Goal: Transaction & Acquisition: Obtain resource

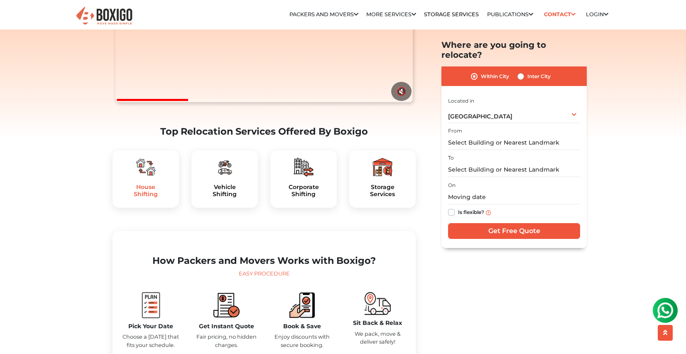
click at [144, 198] on h5 "House Shifting" at bounding box center [145, 190] width 53 height 14
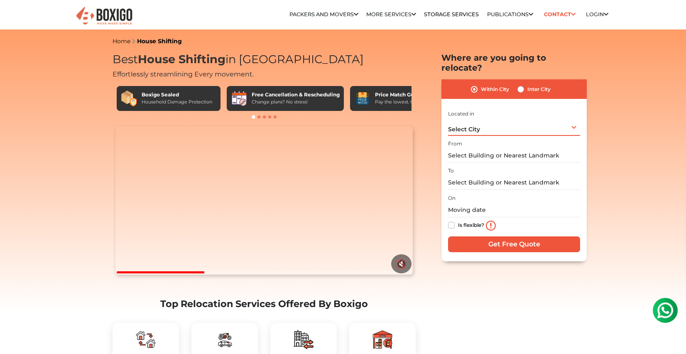
click at [468, 125] on span "Select City" at bounding box center [464, 128] width 32 height 7
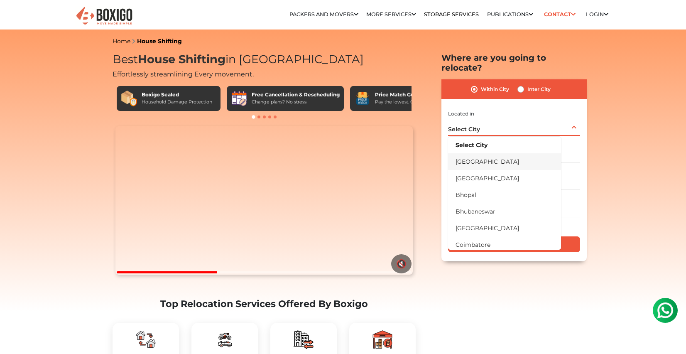
click at [471, 153] on li "[GEOGRAPHIC_DATA]" at bounding box center [504, 161] width 113 height 17
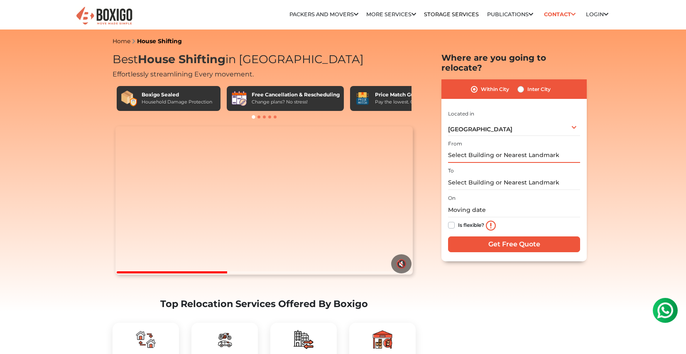
click at [476, 148] on input "text" at bounding box center [514, 155] width 132 height 15
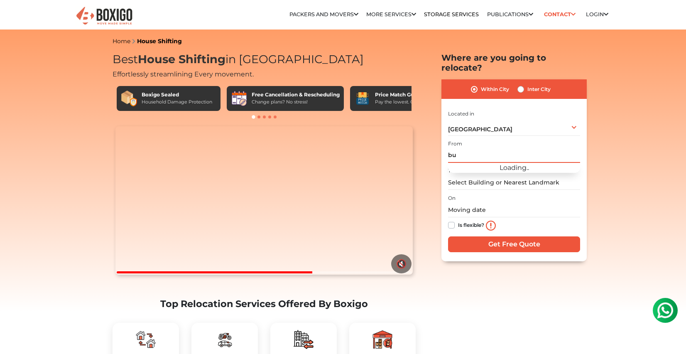
type input "b"
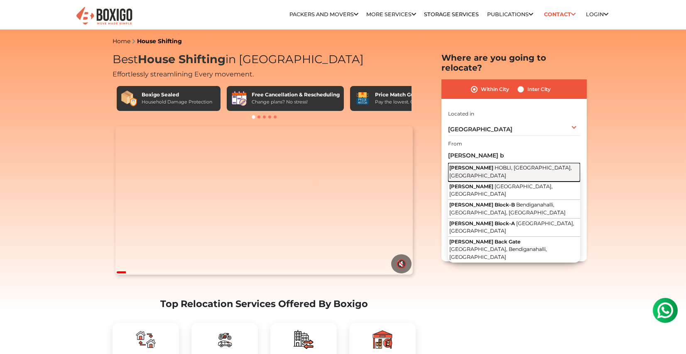
click at [502, 164] on span "HOBLI, [GEOGRAPHIC_DATA], [GEOGRAPHIC_DATA]" at bounding box center [510, 171] width 122 height 14
type input "[PERSON_NAME], [GEOGRAPHIC_DATA], [GEOGRAPHIC_DATA], [GEOGRAPHIC_DATA]"
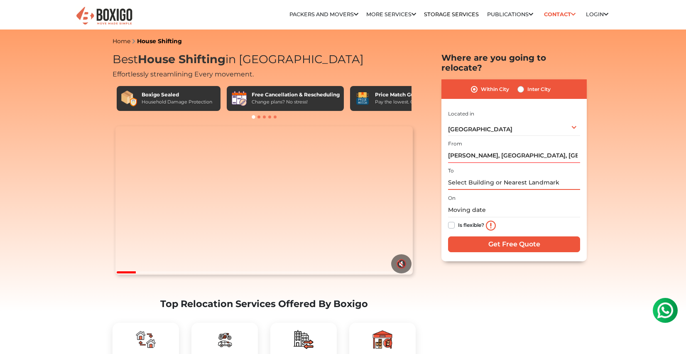
click at [480, 175] on input "text" at bounding box center [514, 182] width 132 height 15
type input "S"
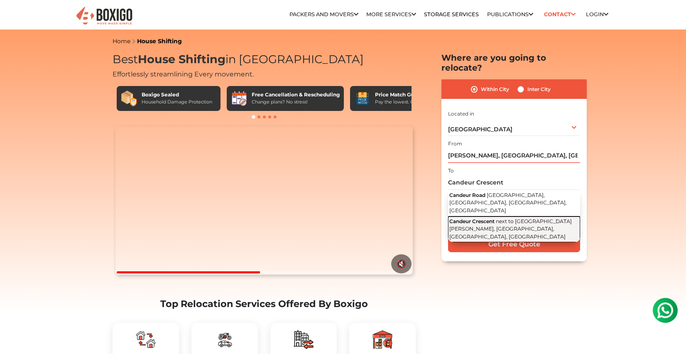
click at [488, 218] on span "Candeur Crescent" at bounding box center [471, 221] width 45 height 6
type input "Candeur Crescent, next to [GEOGRAPHIC_DATA][PERSON_NAME], [GEOGRAPHIC_DATA], [G…"
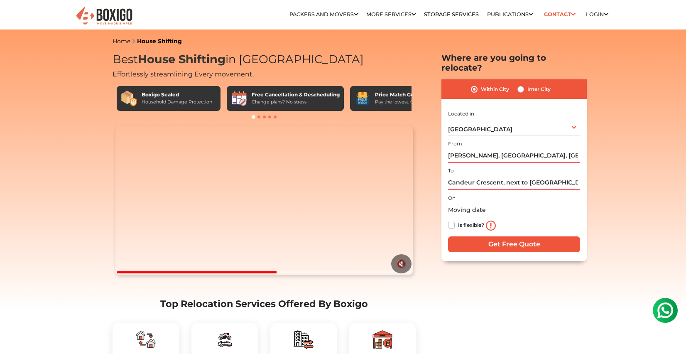
click at [458, 220] on label "Is flexible?" at bounding box center [471, 224] width 26 height 9
click at [452, 220] on input "Is flexible?" at bounding box center [451, 224] width 7 height 8
checkbox input "true"
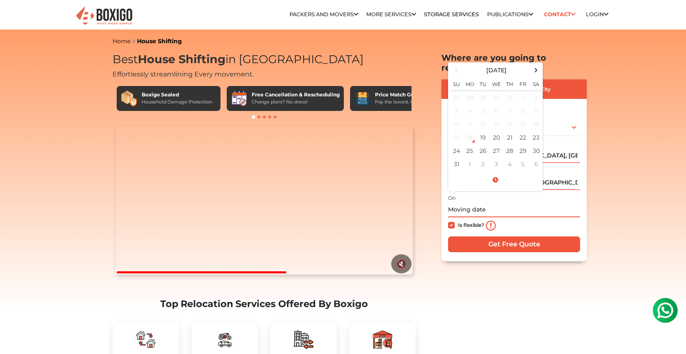
click at [463, 203] on input "text" at bounding box center [514, 210] width 132 height 15
click at [536, 64] on span at bounding box center [535, 69] width 11 height 11
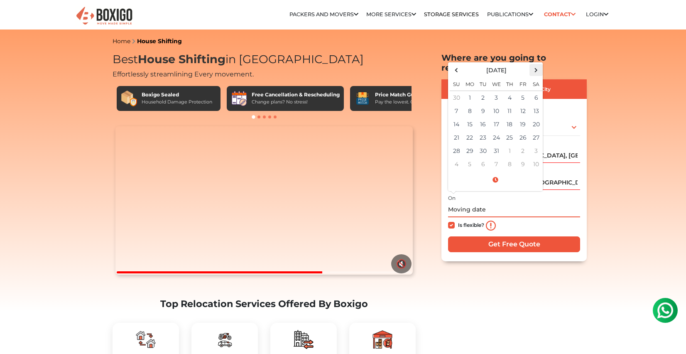
click at [536, 64] on span at bounding box center [535, 69] width 11 height 11
click at [454, 64] on span at bounding box center [456, 69] width 11 height 11
click at [508, 91] on td "5" at bounding box center [509, 98] width 13 height 14
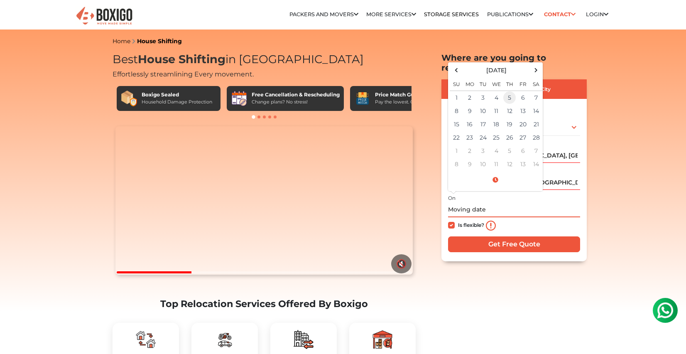
type input "02/05/2026 12:00 AM"
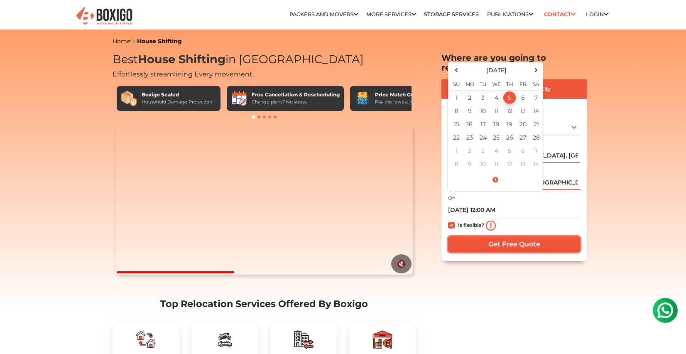
click at [492, 236] on input "Get Free Quote" at bounding box center [514, 244] width 132 height 16
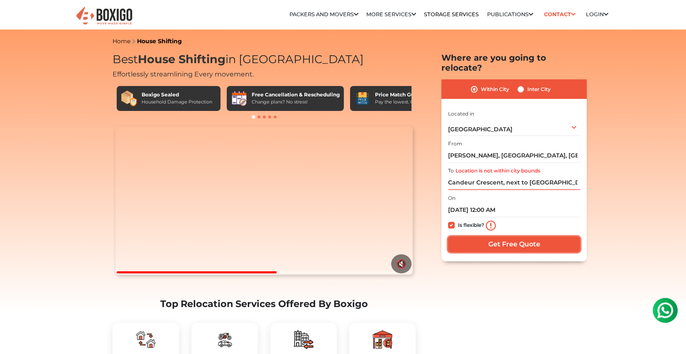
click at [491, 236] on input "Get Free Quote" at bounding box center [514, 244] width 132 height 16
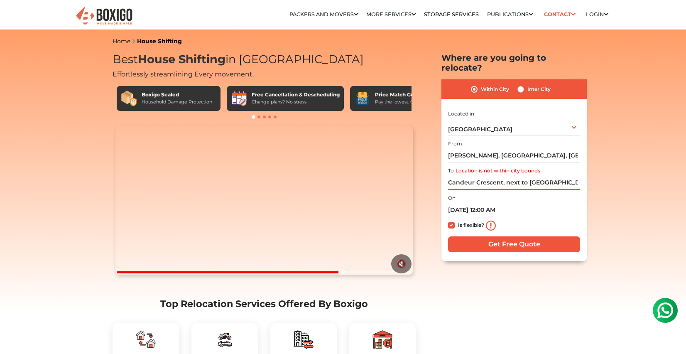
click at [479, 176] on input "Candeur Crescent, next to Sancta Maria International School, Lingampally, Hyder…" at bounding box center [514, 182] width 132 height 15
click at [477, 148] on input "Shriram Greenfield, HOBLI, Bengaluru, Karnataka" at bounding box center [514, 155] width 132 height 15
click at [480, 179] on input "Candeur Crescent, next to Sancta Maria International School, Lingampally, Hyder…" at bounding box center [514, 182] width 132 height 15
click at [527, 84] on label "Inter City" at bounding box center [538, 89] width 23 height 10
click at [523, 84] on input "Inter City" at bounding box center [520, 88] width 7 height 8
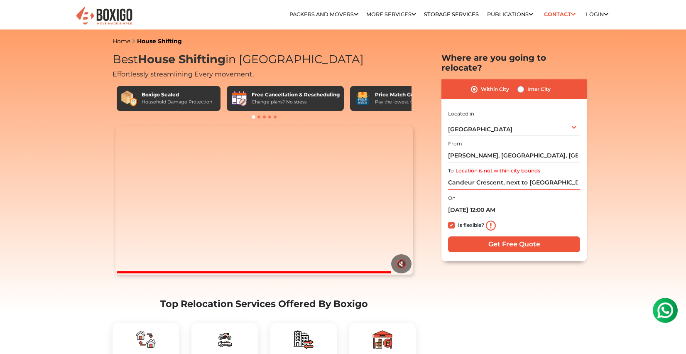
radio input "true"
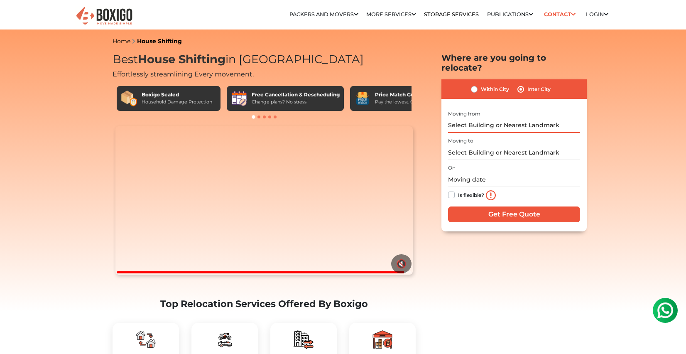
click at [483, 118] on input "text" at bounding box center [514, 125] width 132 height 15
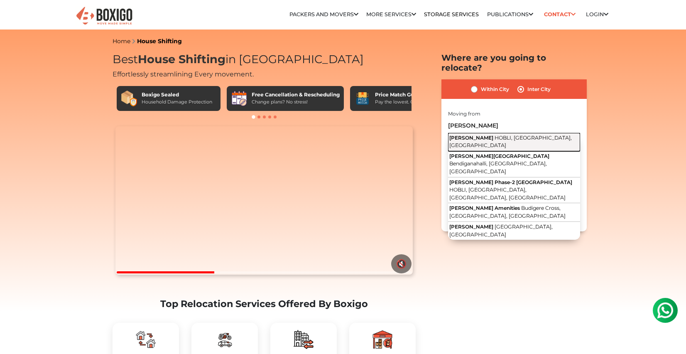
click at [528, 133] on button "Shriram Greenfield HOBLI, Bengaluru, Karnataka" at bounding box center [514, 142] width 132 height 19
type input "Shriram Greenfield, HOBLI, Bengaluru, Karnataka"
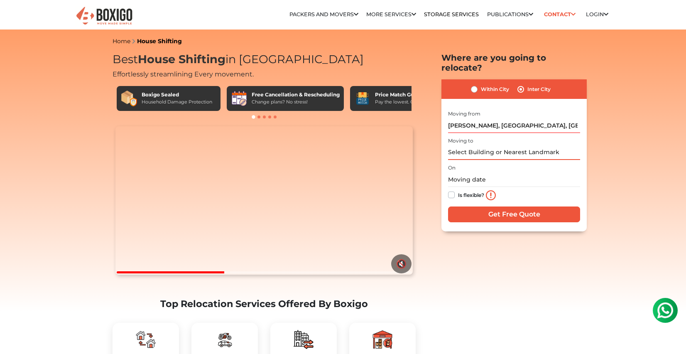
click at [491, 145] on input "text" at bounding box center [514, 152] width 132 height 15
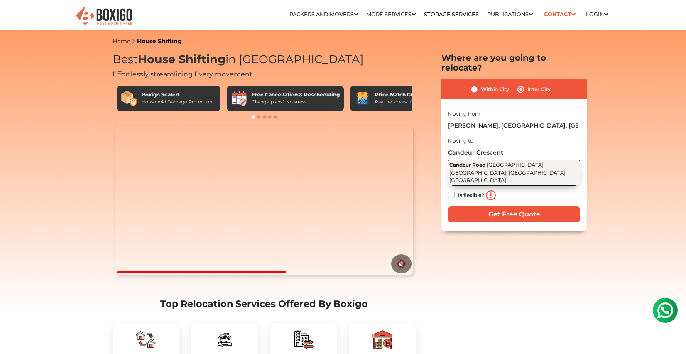
click at [495, 161] on span "Gunjur Village, Bengaluru, Varthur, Karnataka" at bounding box center [507, 172] width 117 height 22
type input "Candeur Road, Gunjur Village, Bengaluru, Varthur, Karnataka"
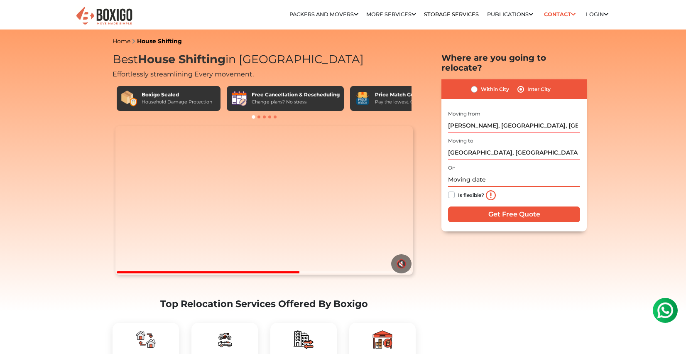
click at [486, 172] on input "text" at bounding box center [514, 179] width 132 height 15
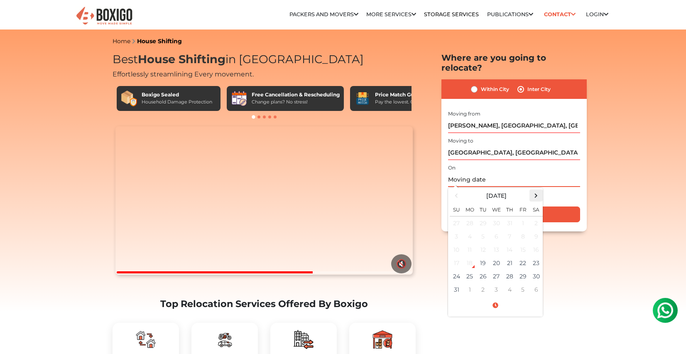
click at [538, 190] on span at bounding box center [535, 195] width 11 height 11
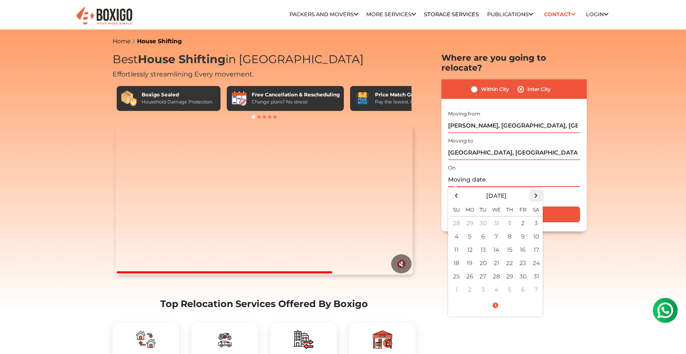
click at [538, 190] on span at bounding box center [535, 195] width 11 height 11
click at [457, 216] on td "1" at bounding box center [456, 223] width 13 height 14
click at [508, 216] on td "5" at bounding box center [509, 223] width 13 height 14
type input "02/05/2026 12:00 AM"
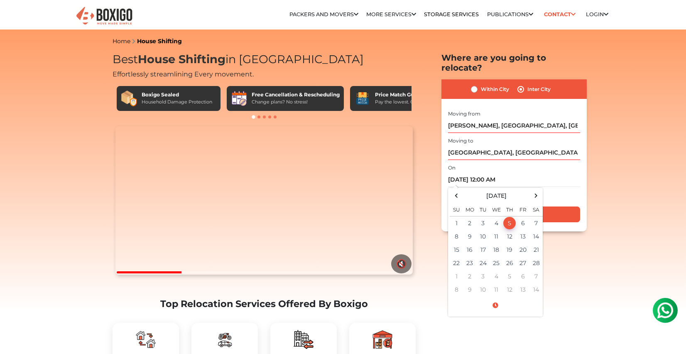
click at [533, 162] on div "On 02/05/2026 12:00 AM February 2026 Su Mo Tu We Th Fr Sa 1 2 3 4 5 6 7 8 9 10 …" at bounding box center [514, 182] width 132 height 41
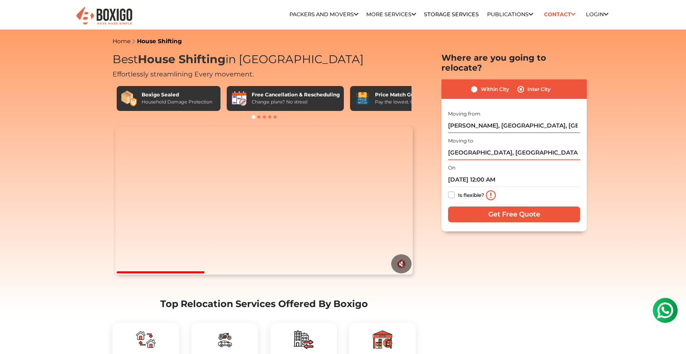
click at [458, 190] on label "Is flexible?" at bounding box center [471, 194] width 26 height 9
click at [452, 190] on input "Is flexible?" at bounding box center [451, 194] width 7 height 8
checkbox input "true"
click at [485, 206] on input "Get Free Quote" at bounding box center [514, 214] width 132 height 16
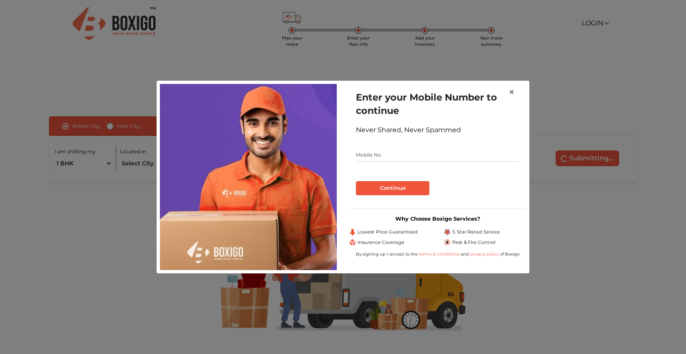
click at [383, 156] on input "text" at bounding box center [438, 154] width 164 height 13
type input "9604626799"
click at [421, 184] on button "Continue" at bounding box center [392, 188] width 73 height 14
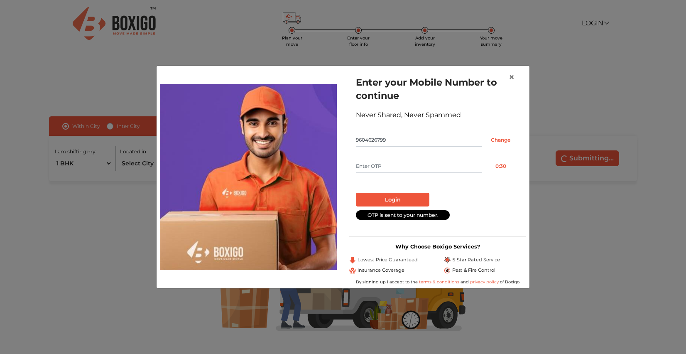
click at [400, 173] on form "Enter your Mobile Number to continue Never Shared, Never Spammed 9604626799 Cha…" at bounding box center [438, 148] width 164 height 144
click at [400, 170] on input "text" at bounding box center [419, 165] width 126 height 13
type input "8336"
click at [406, 195] on button "Login" at bounding box center [392, 200] width 73 height 14
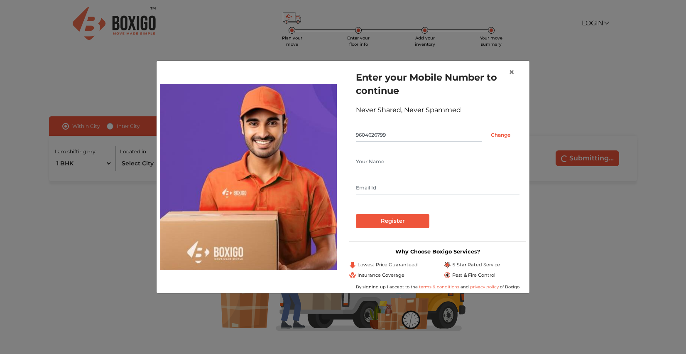
click at [386, 165] on input "text" at bounding box center [438, 161] width 164 height 13
type input "[PERSON_NAME]"
type input "[EMAIL_ADDRESS][DOMAIN_NAME]"
click at [399, 218] on input "Register" at bounding box center [392, 221] width 73 height 14
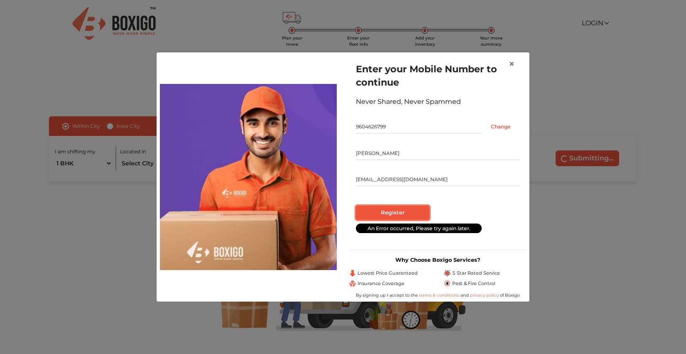
click at [413, 213] on input "Register" at bounding box center [392, 212] width 73 height 14
click at [399, 128] on input "9604626799" at bounding box center [419, 126] width 126 height 13
click at [399, 127] on input "9604626799" at bounding box center [419, 126] width 126 height 13
click at [397, 156] on input "Kedar Langade" at bounding box center [438, 153] width 164 height 13
click at [382, 174] on input "kedarlangade@gmail.com" at bounding box center [438, 179] width 164 height 13
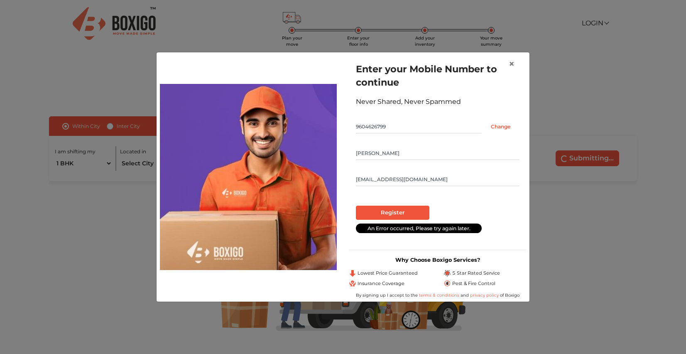
click at [358, 247] on div "Enter your Mobile Number to continue Never Shared, Never Spammed 9604626799 Cha…" at bounding box center [437, 177] width 189 height 242
drag, startPoint x: 362, startPoint y: 290, endPoint x: 525, endPoint y: 289, distance: 163.5
click at [525, 289] on div "Why Choose Boxigo Services? Lowest Price Guaranteed 5 Star Rated Service Insura…" at bounding box center [437, 278] width 177 height 42
click at [519, 280] on div "Pest & Fire Control" at bounding box center [485, 283] width 82 height 7
click at [513, 65] on span "×" at bounding box center [511, 64] width 6 height 12
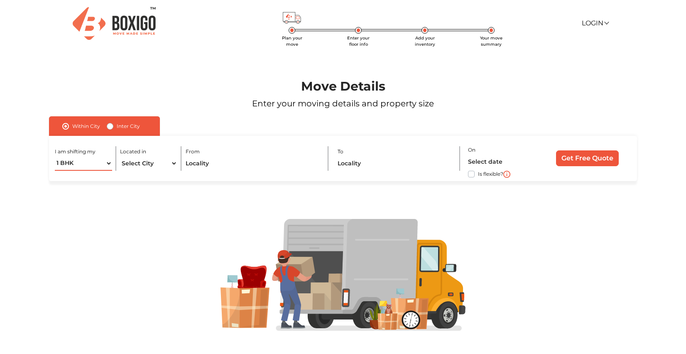
click at [80, 165] on select "1 BHK 2 BHK 3 BHK 3 + BHK FEW ITEMS" at bounding box center [83, 163] width 57 height 15
select select "2 BHK"
click at [55, 156] on select "1 BHK 2 BHK 3 BHK 3 + BHK FEW ITEMS" at bounding box center [83, 163] width 57 height 15
click at [146, 164] on select "Select City Bangalore Bengaluru Bhopal Bhubaneswar Chennai Coimbatore Cuttack D…" at bounding box center [148, 163] width 57 height 15
select select "[GEOGRAPHIC_DATA]"
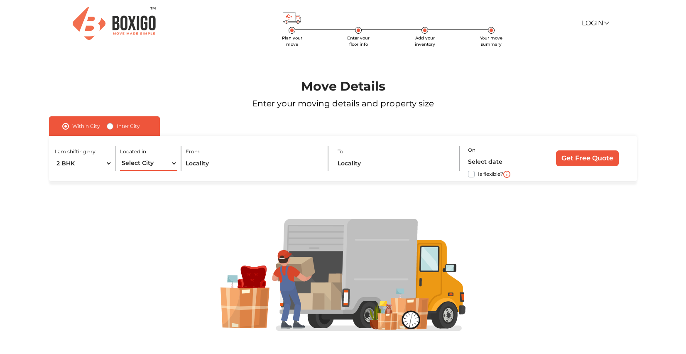
click at [120, 156] on select "Select City Bangalore Bengaluru Bhopal Bhubaneswar Chennai Coimbatore Cuttack D…" at bounding box center [148, 163] width 57 height 15
click at [203, 164] on input "text" at bounding box center [253, 163] width 134 height 15
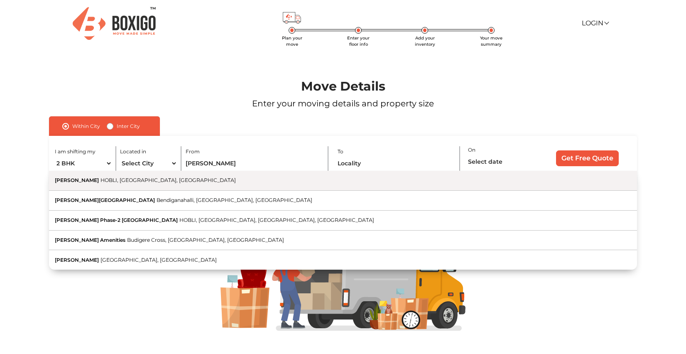
click at [156, 183] on span "HOBLI, Bengaluru, Karnataka" at bounding box center [167, 180] width 135 height 6
type input "Shriram Greenfield, HOBLI, Bengaluru, Karnataka"
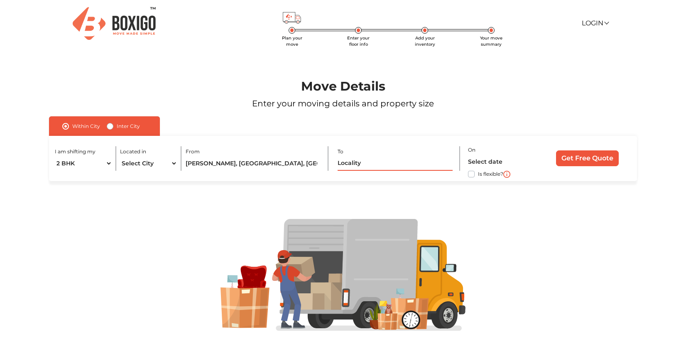
click at [363, 163] on input "text" at bounding box center [394, 163] width 115 height 15
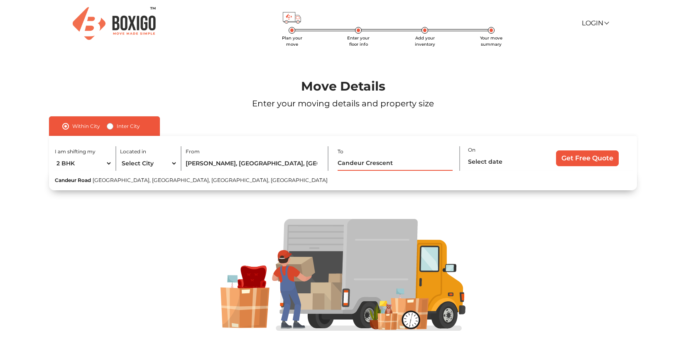
type input "Candeur Crescent"
click at [117, 127] on label "Inter City" at bounding box center [128, 126] width 23 height 10
click at [107, 127] on input "Inter City" at bounding box center [110, 125] width 7 height 8
radio input "true"
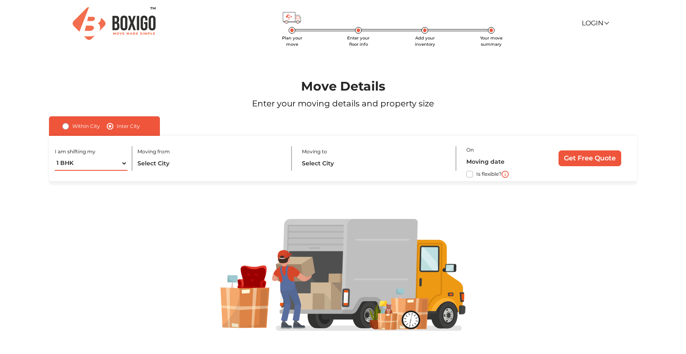
click at [85, 164] on select "1 BHK 2 BHK 3 BHK 3 + BHK FEW ITEMS" at bounding box center [91, 163] width 72 height 15
select select "3 BHK"
click at [55, 156] on select "1 BHK 2 BHK 3 BHK 3 + BHK FEW ITEMS" at bounding box center [91, 163] width 72 height 15
click at [172, 164] on input "text" at bounding box center [210, 163] width 146 height 15
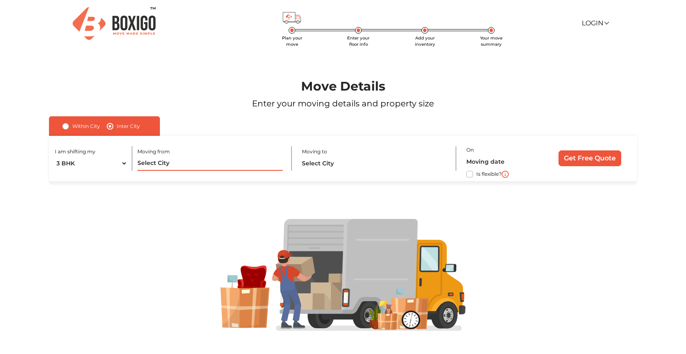
click at [172, 164] on input "text" at bounding box center [210, 163] width 146 height 15
type input "B"
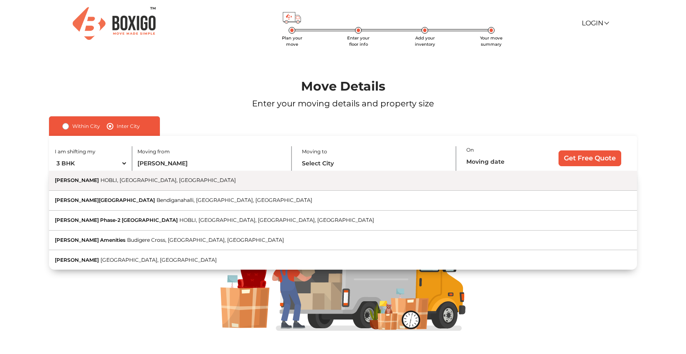
click at [163, 181] on span "HOBLI, Bengaluru, Karnataka" at bounding box center [167, 180] width 135 height 6
type input "Shriram Greenfield, HOBLI, Bengaluru, Karnataka"
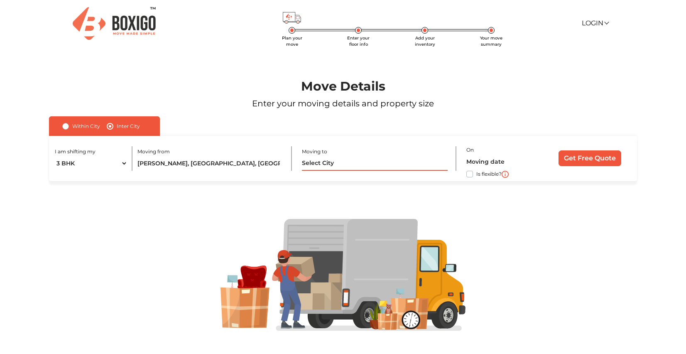
click at [337, 167] on input "text" at bounding box center [375, 163] width 146 height 15
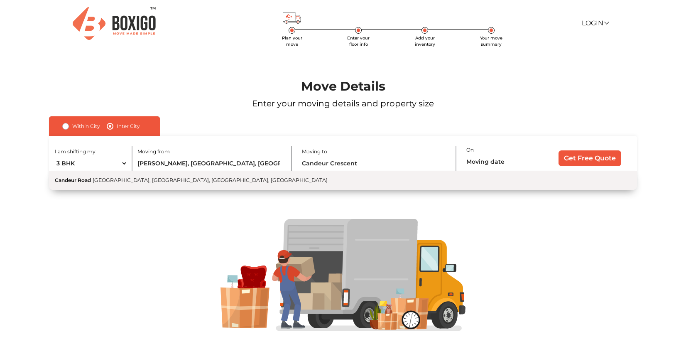
click at [323, 181] on button "Candeur Road Gunjur Village, Bengaluru, Varthur, Karnataka" at bounding box center [342, 181] width 587 height 20
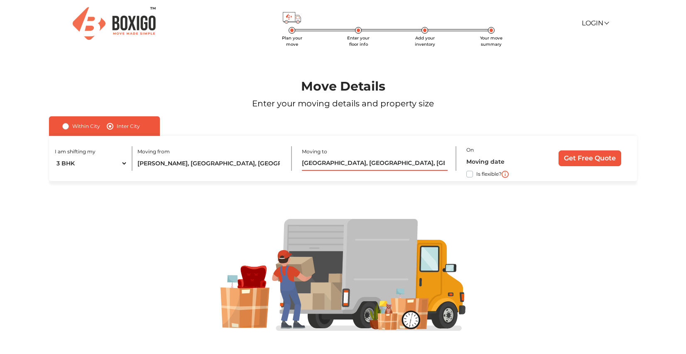
click at [388, 161] on input "Candeur Road, Gunjur Village, Bengaluru, Varthur, Karnataka" at bounding box center [375, 163] width 146 height 15
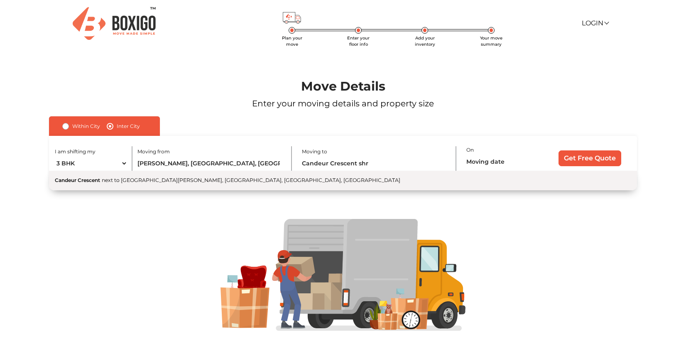
click at [271, 182] on span "next to Sancta Maria International School, Lingampally, Hyderabad, Telangana" at bounding box center [251, 180] width 298 height 6
type input "Candeur Crescent, next to Sancta Maria International School, Lingampally, Hyder…"
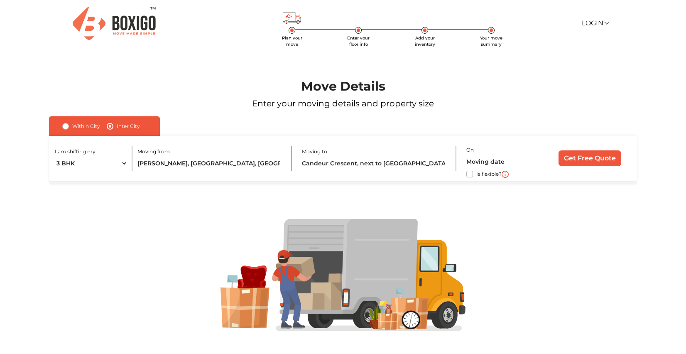
click at [476, 172] on label "Is flexible?" at bounding box center [488, 173] width 25 height 9
click at [56, 172] on input "Is flexible?" at bounding box center [52, 173] width 7 height 8
checkbox input "true"
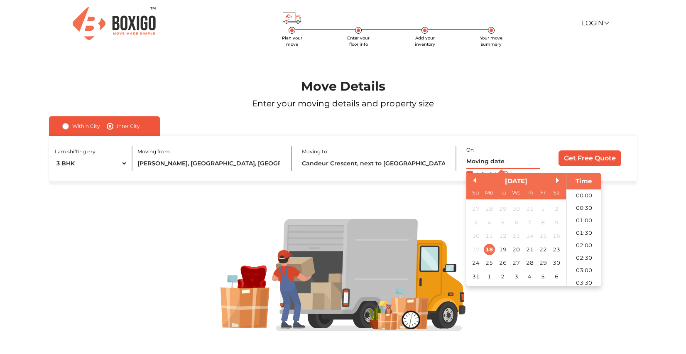
click at [480, 165] on input "text" at bounding box center [502, 161] width 73 height 15
click at [555, 180] on div "August 2025" at bounding box center [516, 181] width 100 height 10
click at [557, 181] on button "Next Month" at bounding box center [559, 180] width 6 height 6
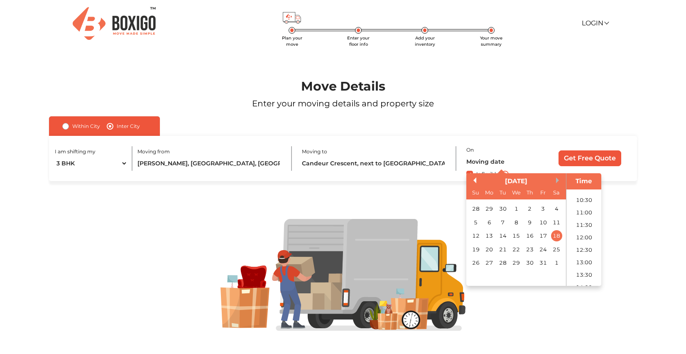
click at [557, 181] on button "Next Month" at bounding box center [559, 180] width 6 height 6
click at [530, 209] on div "5" at bounding box center [529, 208] width 11 height 11
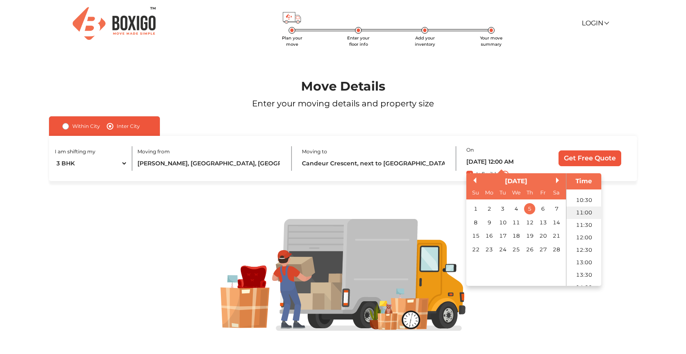
click at [587, 213] on li "11:00" at bounding box center [583, 212] width 35 height 12
type input "05/02/2026 11:00 AM"
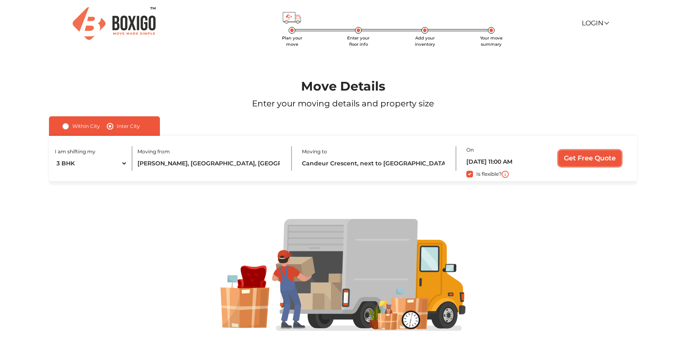
click at [593, 163] on input "Get Free Quote" at bounding box center [589, 158] width 63 height 16
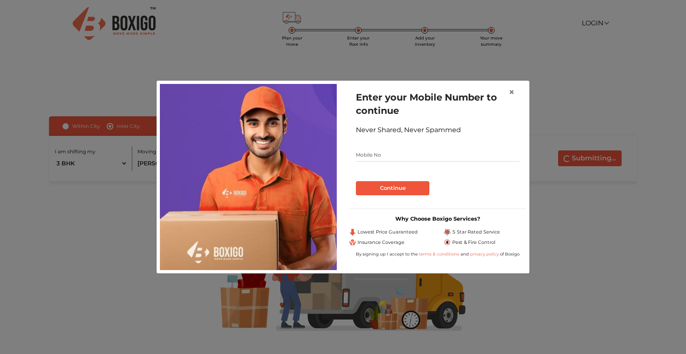
click at [401, 156] on input "text" at bounding box center [438, 154] width 164 height 13
type input "9604626799"
click at [398, 187] on button "Continue" at bounding box center [392, 188] width 73 height 14
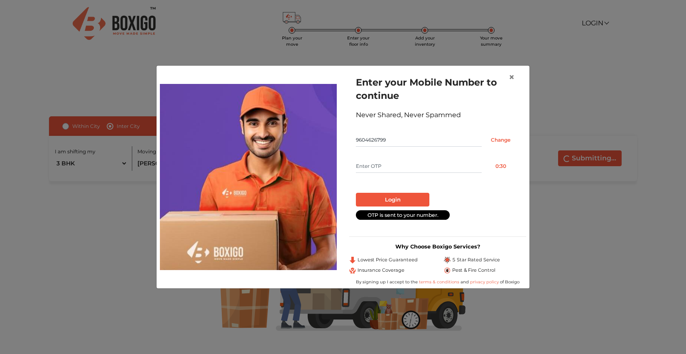
click at [396, 173] on input "text" at bounding box center [419, 165] width 126 height 13
type input "1737"
click at [397, 196] on button "Login" at bounding box center [392, 200] width 73 height 14
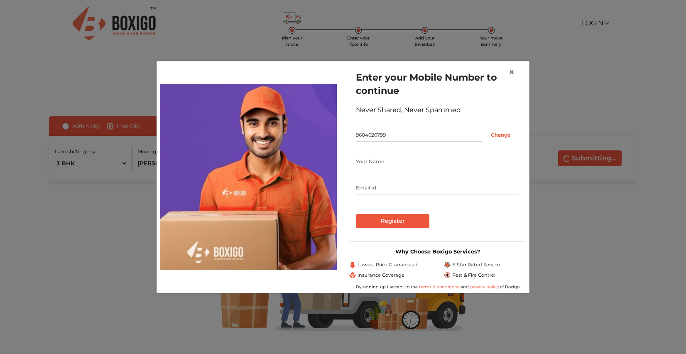
click at [382, 164] on input "text" at bounding box center [438, 161] width 164 height 13
type input "Kedar Langade"
type input "kedarlangade@gmail.com"
click at [434, 187] on input "kedarlangade@gmail.com" at bounding box center [438, 187] width 164 height 13
click at [374, 224] on input "Register" at bounding box center [392, 221] width 73 height 14
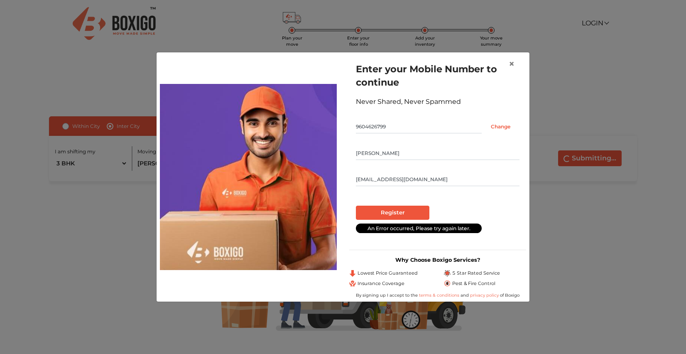
click at [387, 205] on div at bounding box center [438, 202] width 164 height 7
click at [386, 212] on input "Register" at bounding box center [392, 212] width 73 height 14
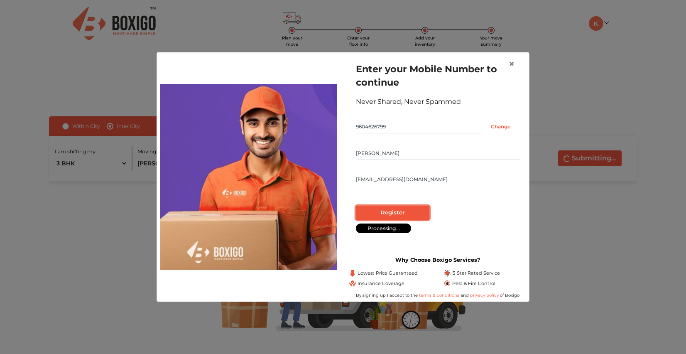
click at [386, 212] on input "Register" at bounding box center [392, 212] width 73 height 14
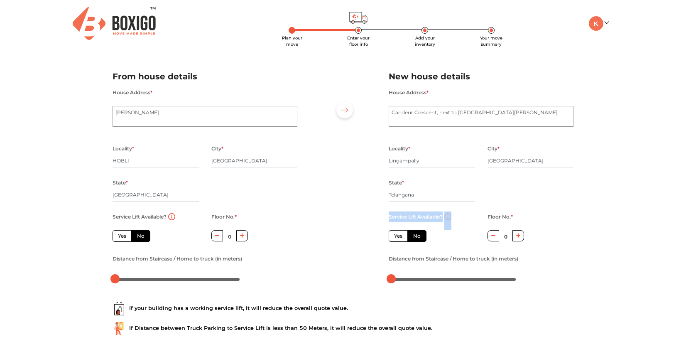
click at [386, 212] on div "Service Lift Available? Yes No" at bounding box center [431, 232] width 99 height 42
click at [124, 237] on label "Yes" at bounding box center [121, 236] width 19 height 12
click at [123, 237] on input "Yes" at bounding box center [120, 234] width 5 height 5
radio input "true"
click at [134, 165] on input "HOBLI" at bounding box center [155, 160] width 86 height 13
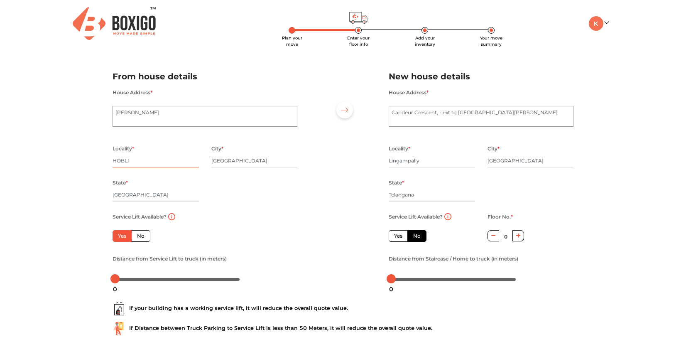
drag, startPoint x: 134, startPoint y: 165, endPoint x: 94, endPoint y: 165, distance: 40.3
click at [94, 165] on div "Plan your move Enter your floor info Add your inventory Your move summary My Mo…" at bounding box center [343, 197] width 686 height 394
type input "H"
type input "B"
type input "Bommenahalli Village"
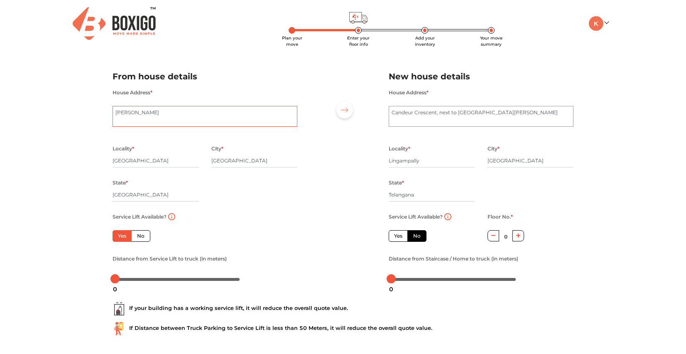
click at [175, 112] on textarea "Shriram Greenfield" at bounding box center [204, 116] width 185 height 21
type textarea "Shriram Greenfield, Budigere Cross"
click at [407, 116] on textarea "Candeur Crescent, next to Sancta Maria International School" at bounding box center [480, 116] width 185 height 21
click at [403, 159] on input "Lingampally" at bounding box center [431, 160] width 86 height 13
click at [497, 160] on input "[GEOGRAPHIC_DATA]" at bounding box center [530, 160] width 86 height 13
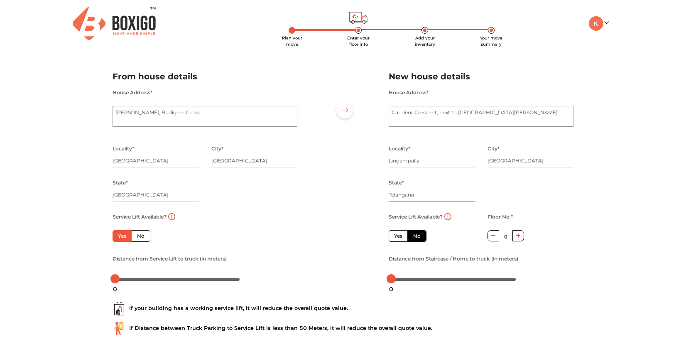
click at [436, 194] on input "Telangana" at bounding box center [431, 194] width 86 height 13
click at [399, 237] on label "Yes" at bounding box center [397, 236] width 19 height 12
click at [399, 237] on input "Yes" at bounding box center [396, 234] width 5 height 5
radio input "false"
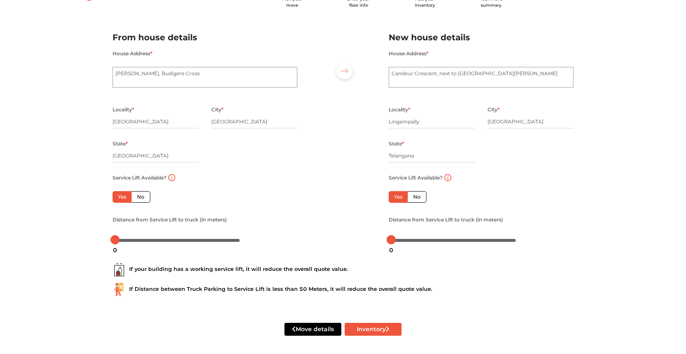
scroll to position [42, 0]
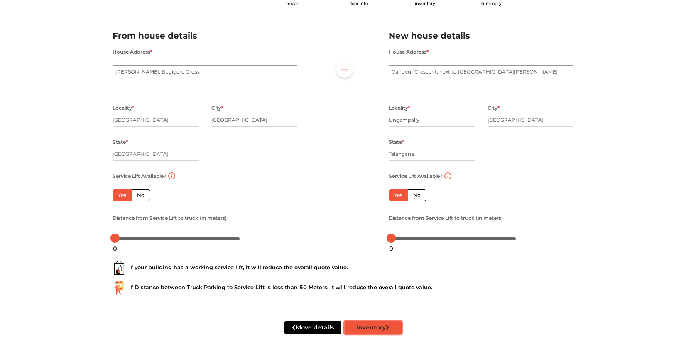
click at [392, 325] on button "Inventory" at bounding box center [373, 327] width 57 height 13
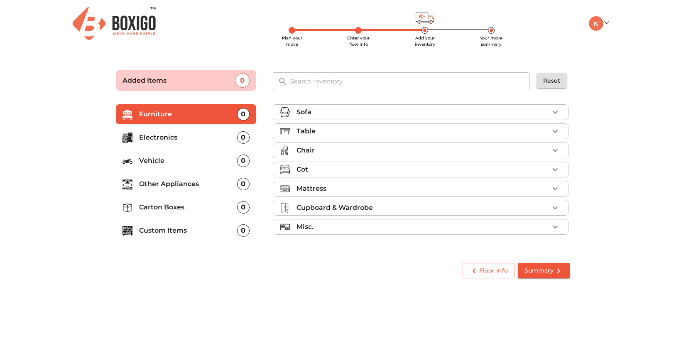
click at [385, 113] on div "Sofa" at bounding box center [422, 112] width 252 height 10
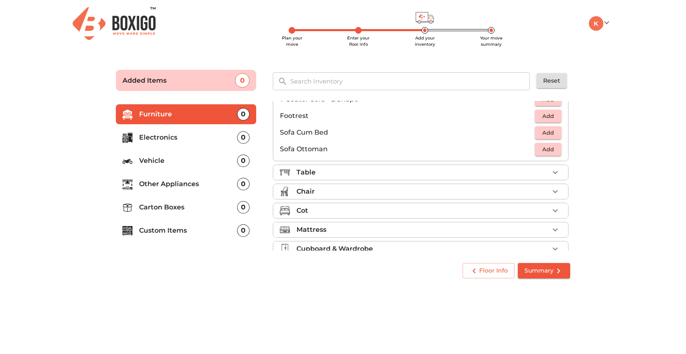
scroll to position [214, 0]
click at [430, 173] on div "Table" at bounding box center [422, 174] width 252 height 10
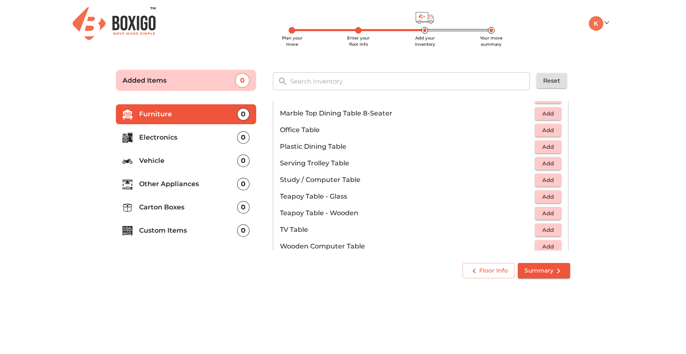
scroll to position [423, 0]
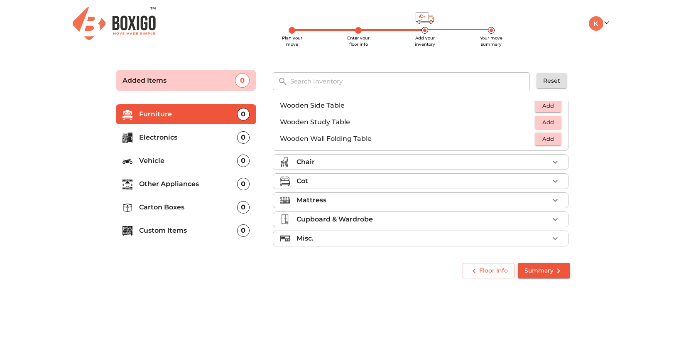
click at [432, 164] on div "Chair" at bounding box center [422, 162] width 252 height 10
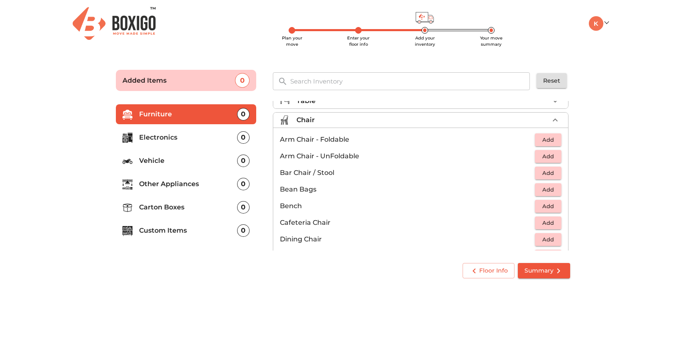
scroll to position [42, 0]
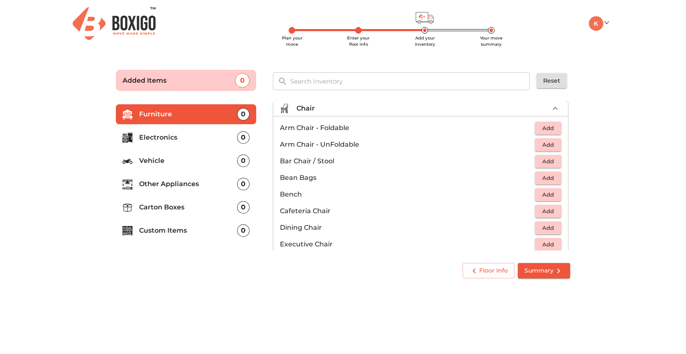
click at [541, 143] on span "Add" at bounding box center [548, 145] width 18 height 10
click at [556, 146] on icon "button" at bounding box center [555, 144] width 10 height 10
click at [530, 144] on icon "button" at bounding box center [530, 144] width 6 height 1
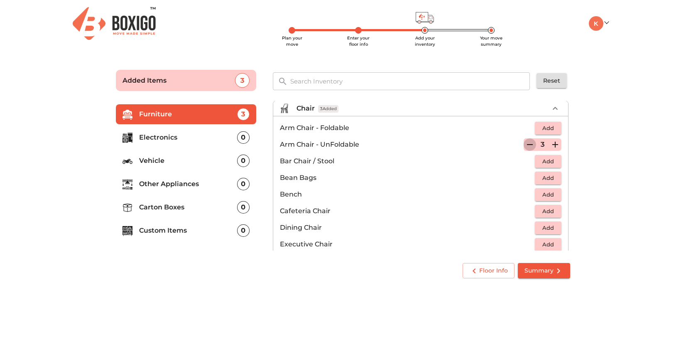
click at [530, 144] on icon "button" at bounding box center [530, 144] width 6 height 1
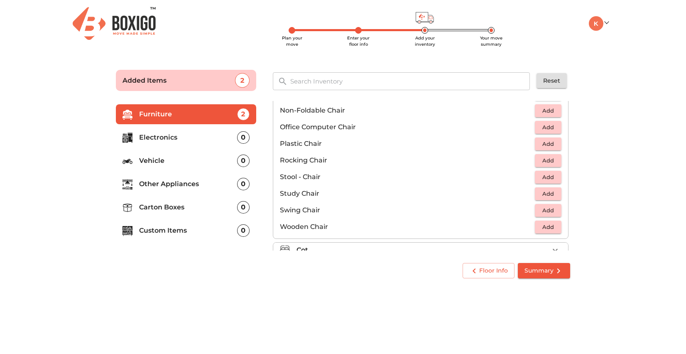
scroll to position [276, 0]
click at [552, 142] on span "Add" at bounding box center [548, 143] width 18 height 10
click at [554, 142] on icon "button" at bounding box center [555, 143] width 10 height 10
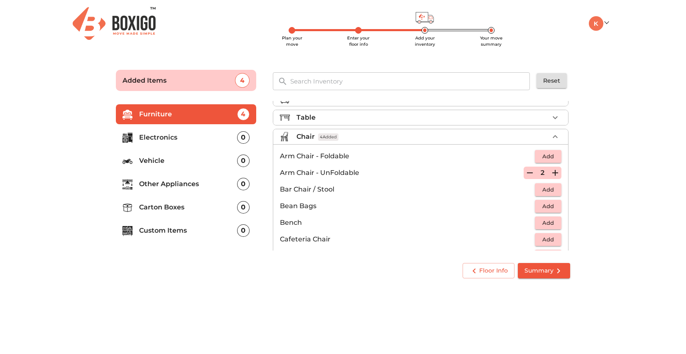
scroll to position [13, 0]
click at [527, 173] on icon "button" at bounding box center [530, 173] width 6 height 1
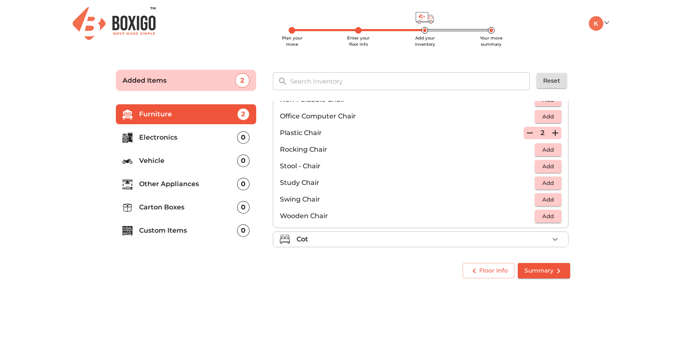
scroll to position [295, 0]
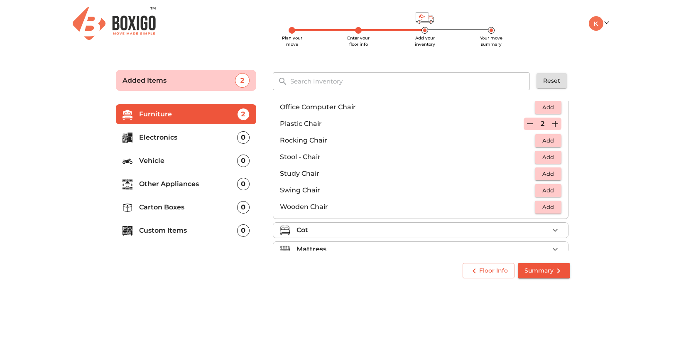
click at [556, 156] on span "Add" at bounding box center [548, 157] width 18 height 10
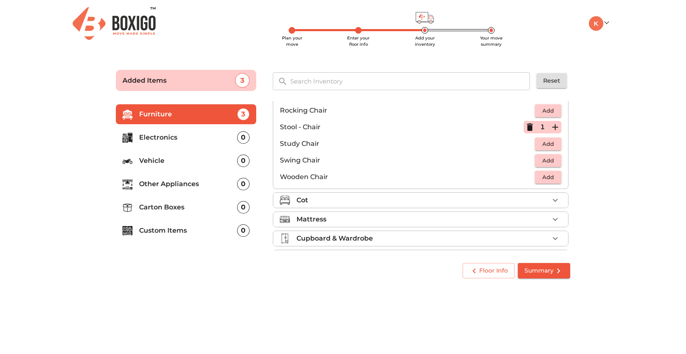
scroll to position [326, 0]
click at [546, 176] on span "Add" at bounding box center [548, 176] width 18 height 10
click at [527, 175] on icon "button" at bounding box center [530, 176] width 10 height 10
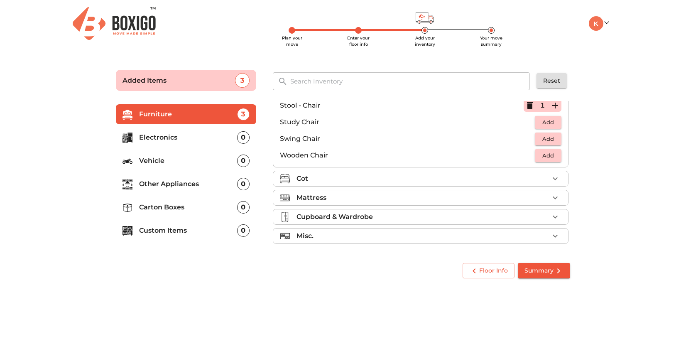
click at [416, 181] on div "Cot" at bounding box center [422, 178] width 252 height 10
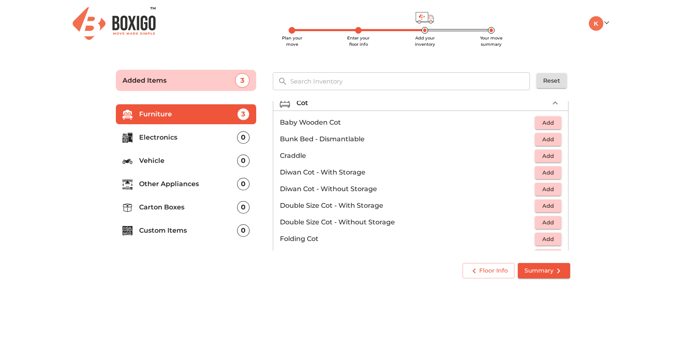
scroll to position [61, 0]
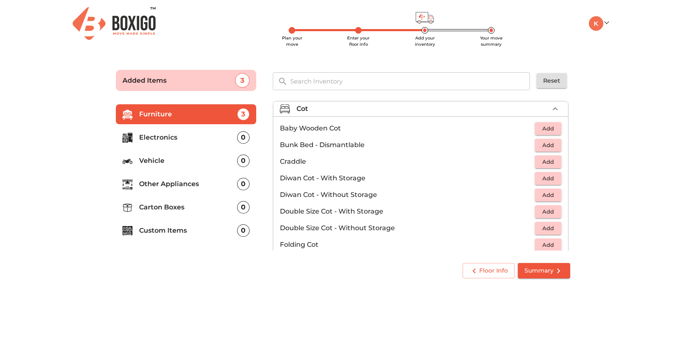
click at [349, 109] on div "Cot" at bounding box center [422, 109] width 252 height 10
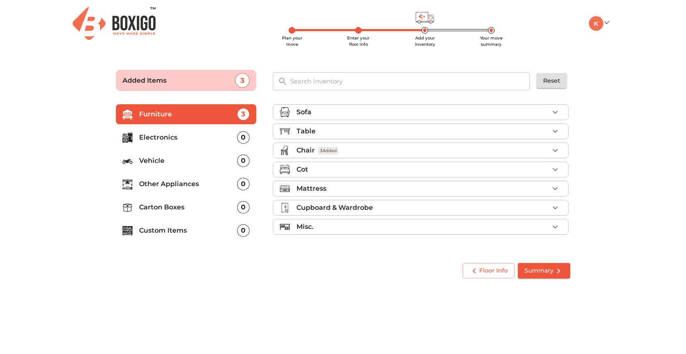
scroll to position [0, 0]
click at [345, 224] on div "Misc." at bounding box center [422, 227] width 252 height 10
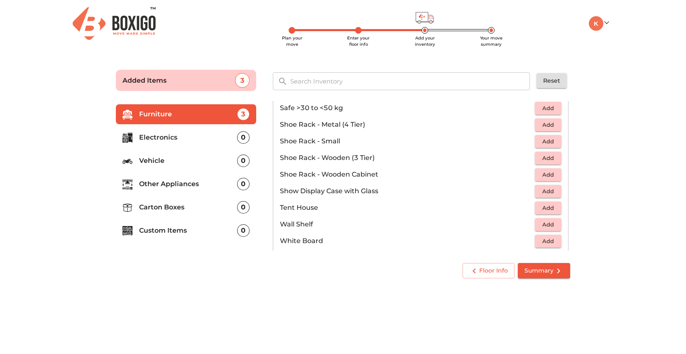
scroll to position [446, 0]
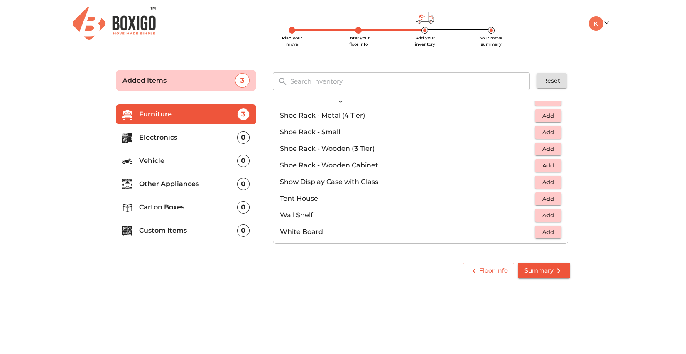
click at [191, 138] on p "Electronics" at bounding box center [188, 137] width 98 height 10
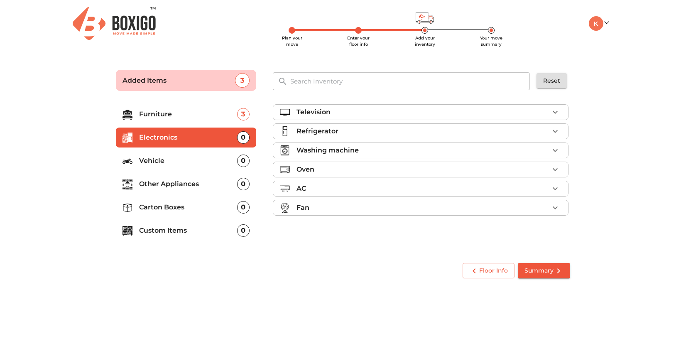
click at [321, 112] on p "Television" at bounding box center [313, 112] width 34 height 10
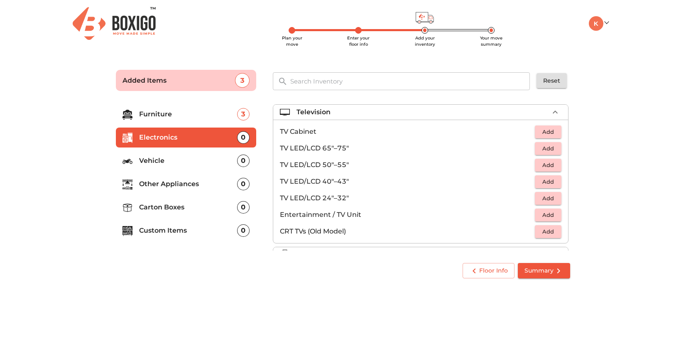
click at [549, 166] on span "Add" at bounding box center [548, 165] width 18 height 10
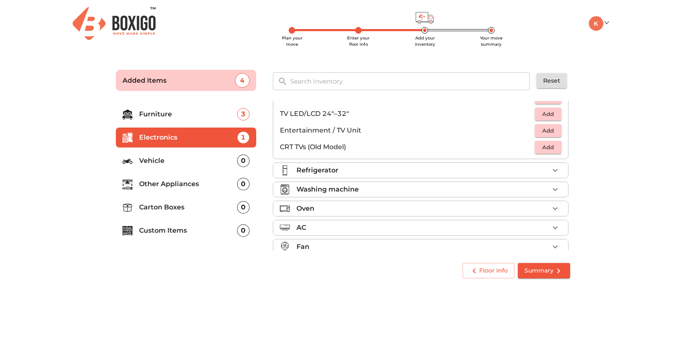
scroll to position [95, 0]
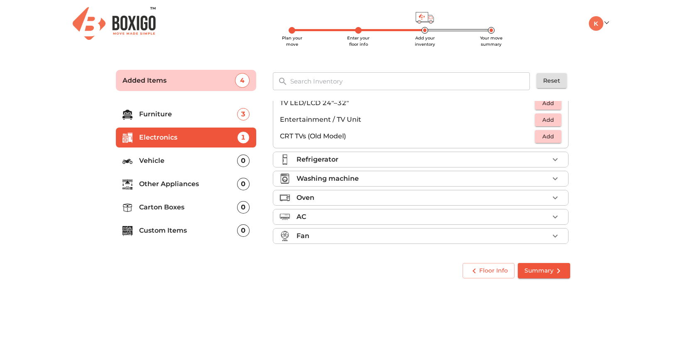
click at [463, 156] on div "Refrigerator" at bounding box center [422, 159] width 252 height 10
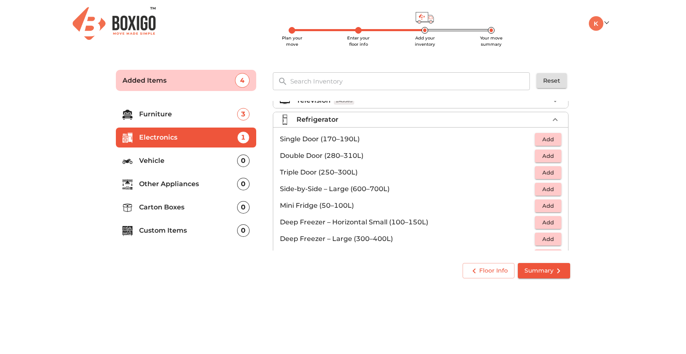
scroll to position [2, 0]
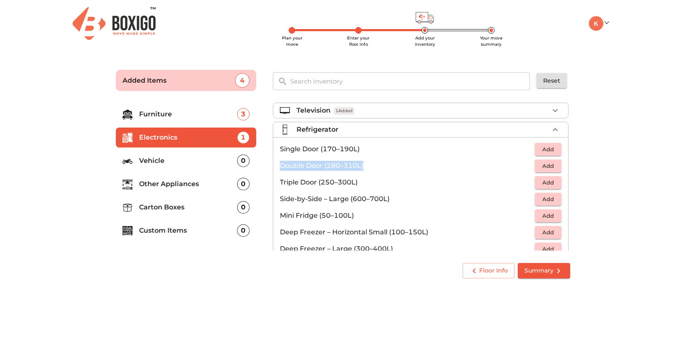
drag, startPoint x: 281, startPoint y: 169, endPoint x: 410, endPoint y: 170, distance: 128.3
click at [410, 170] on p "Double Door (280–310L)" at bounding box center [407, 166] width 255 height 10
click at [549, 165] on span "Add" at bounding box center [548, 166] width 18 height 10
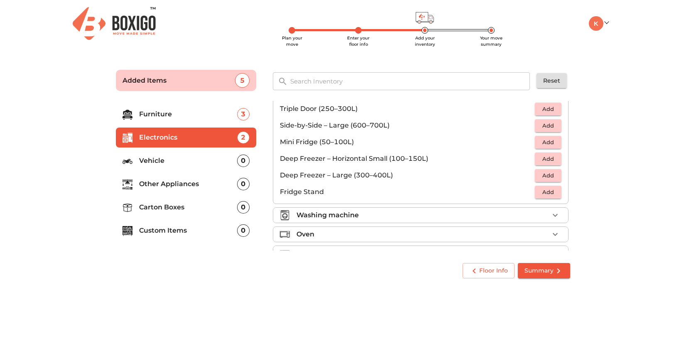
scroll to position [112, 0]
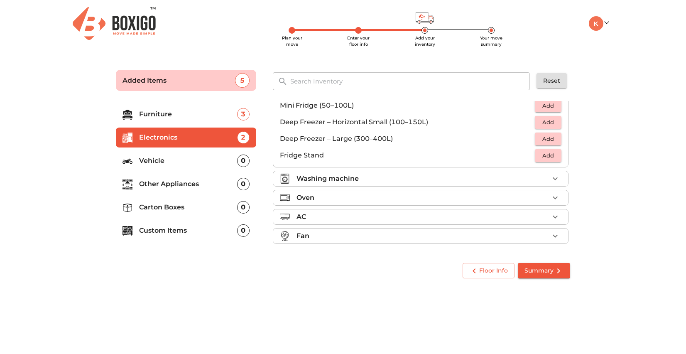
click at [486, 181] on div "Washing machine" at bounding box center [422, 178] width 252 height 10
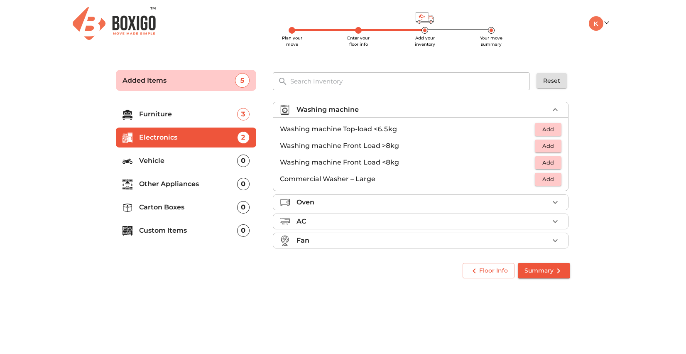
scroll to position [38, 0]
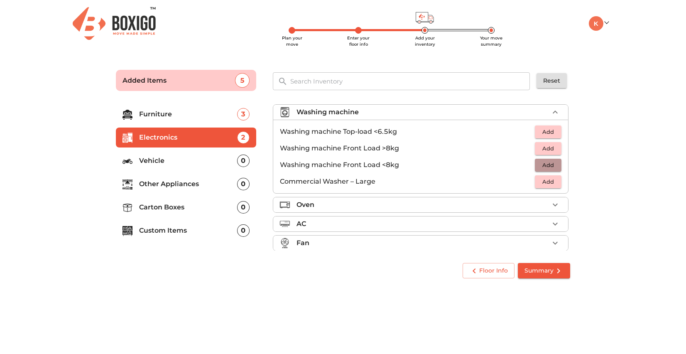
click at [547, 166] on span "Add" at bounding box center [548, 165] width 18 height 10
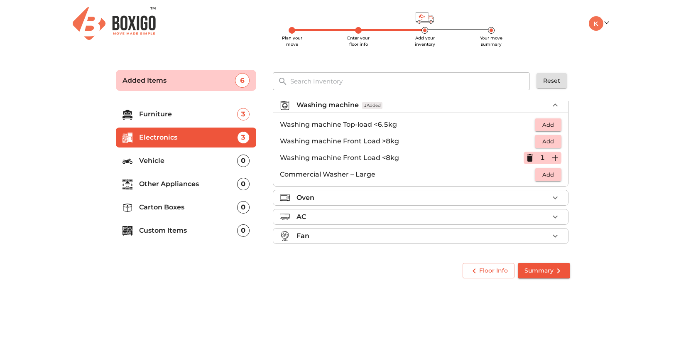
click at [426, 197] on div "Oven" at bounding box center [422, 198] width 252 height 10
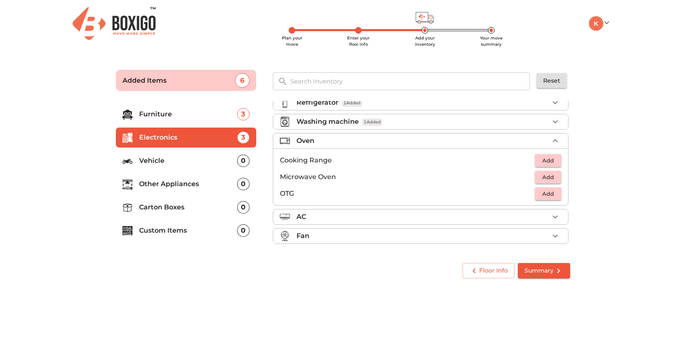
scroll to position [29, 0]
drag, startPoint x: 281, startPoint y: 172, endPoint x: 354, endPoint y: 172, distance: 73.5
click at [354, 172] on p "Microwave Oven" at bounding box center [407, 177] width 255 height 10
click at [547, 194] on span "Add" at bounding box center [548, 194] width 18 height 10
click at [378, 219] on div "AC" at bounding box center [422, 217] width 252 height 10
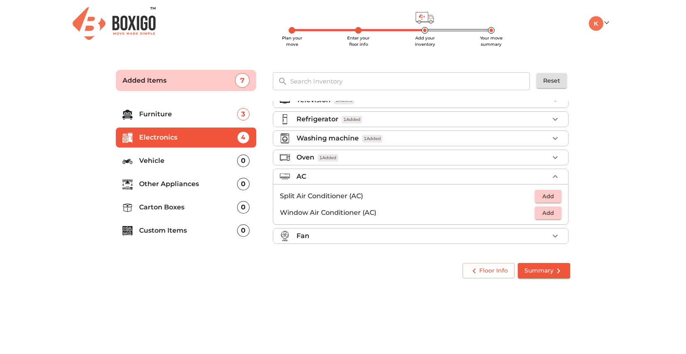
click at [365, 240] on div "Fan" at bounding box center [422, 236] width 252 height 10
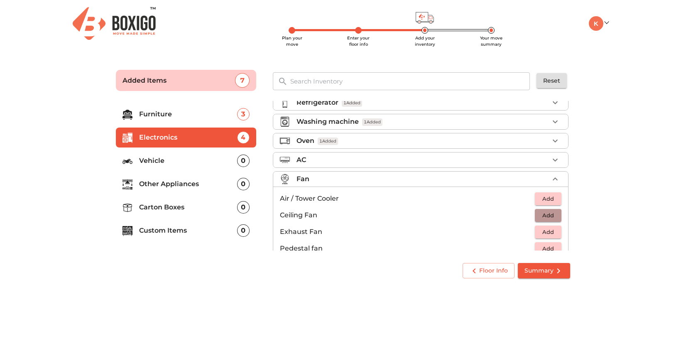
click at [551, 216] on span "Add" at bounding box center [548, 215] width 18 height 10
click at [556, 216] on icon "button" at bounding box center [555, 215] width 10 height 10
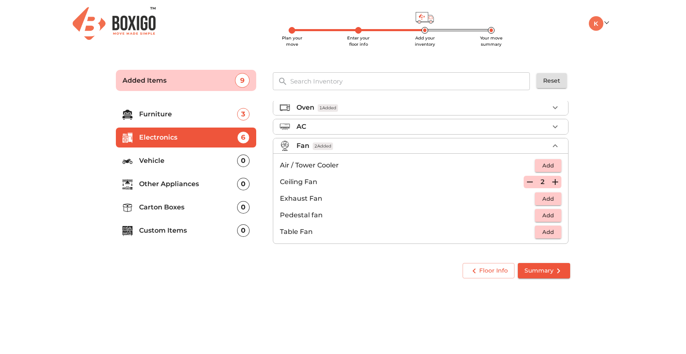
click at [557, 276] on button "Summary" at bounding box center [544, 270] width 52 height 15
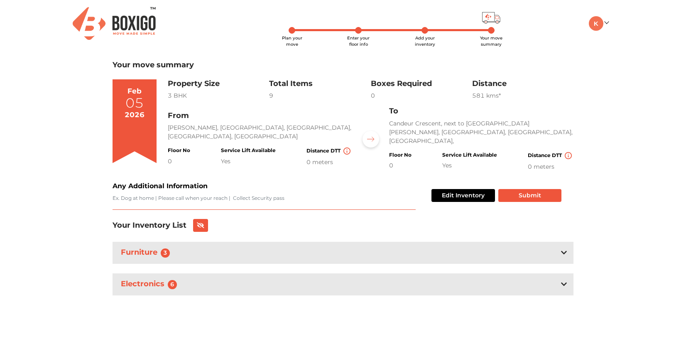
click at [119, 200] on textarea "Any Additional Information" at bounding box center [263, 201] width 303 height 15
click at [542, 197] on button "Submit" at bounding box center [529, 195] width 63 height 13
